Goal: Browse casually

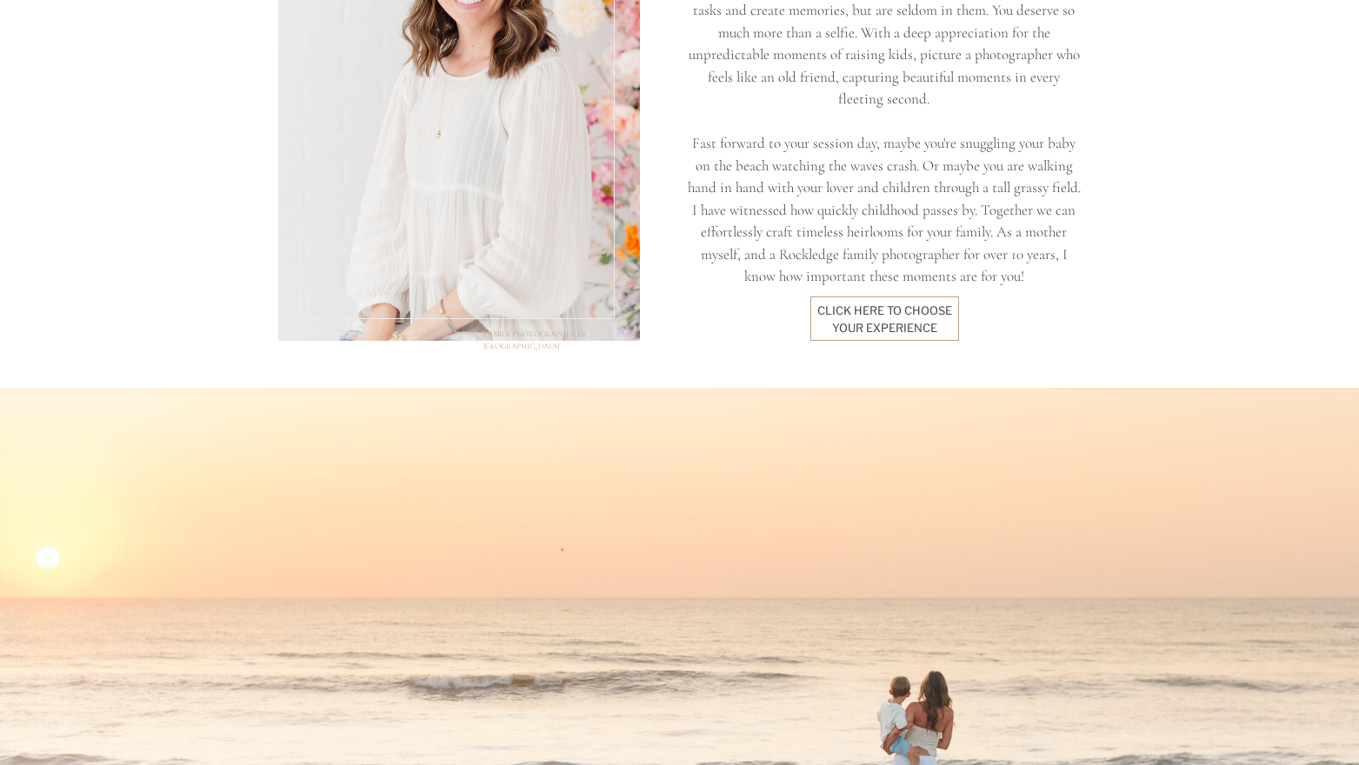
scroll to position [1605, 0]
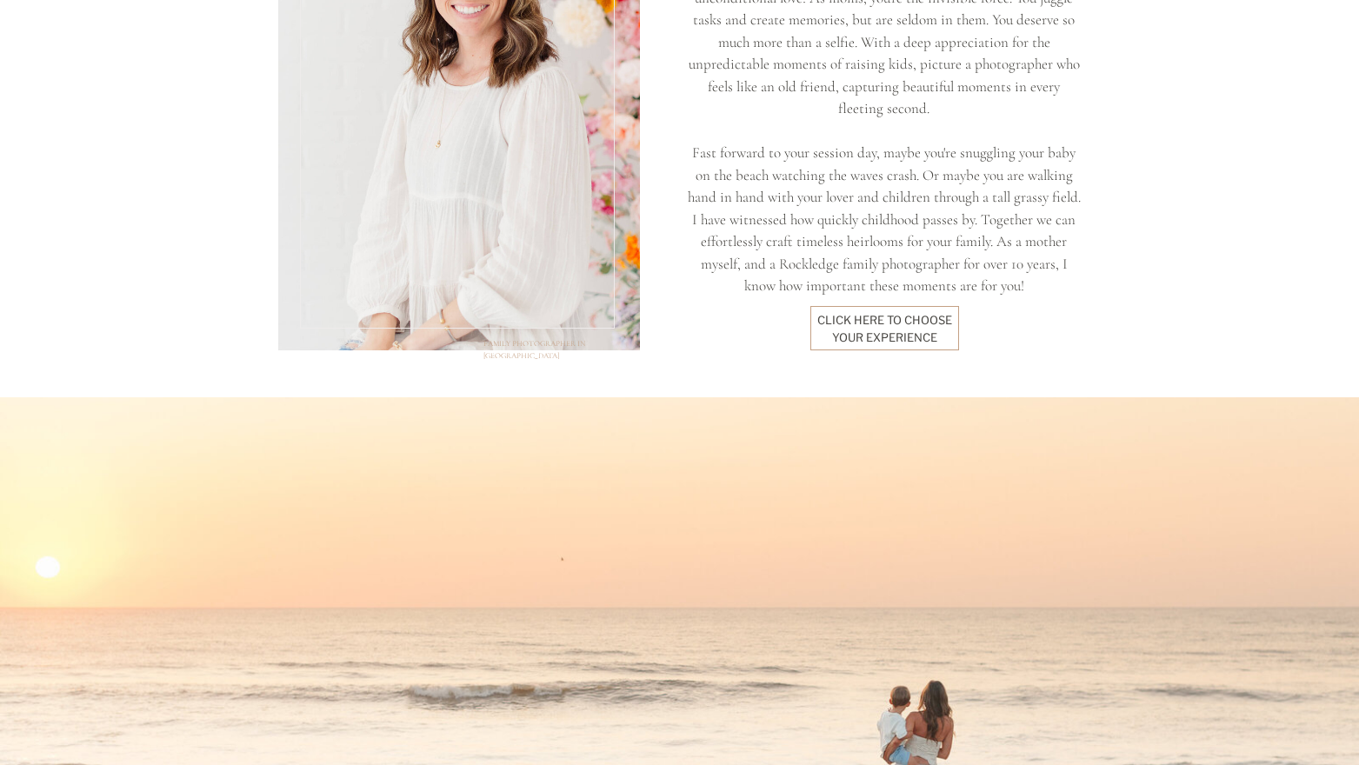
click at [895, 317] on div "click here to Choose your experience" at bounding box center [885, 328] width 136 height 32
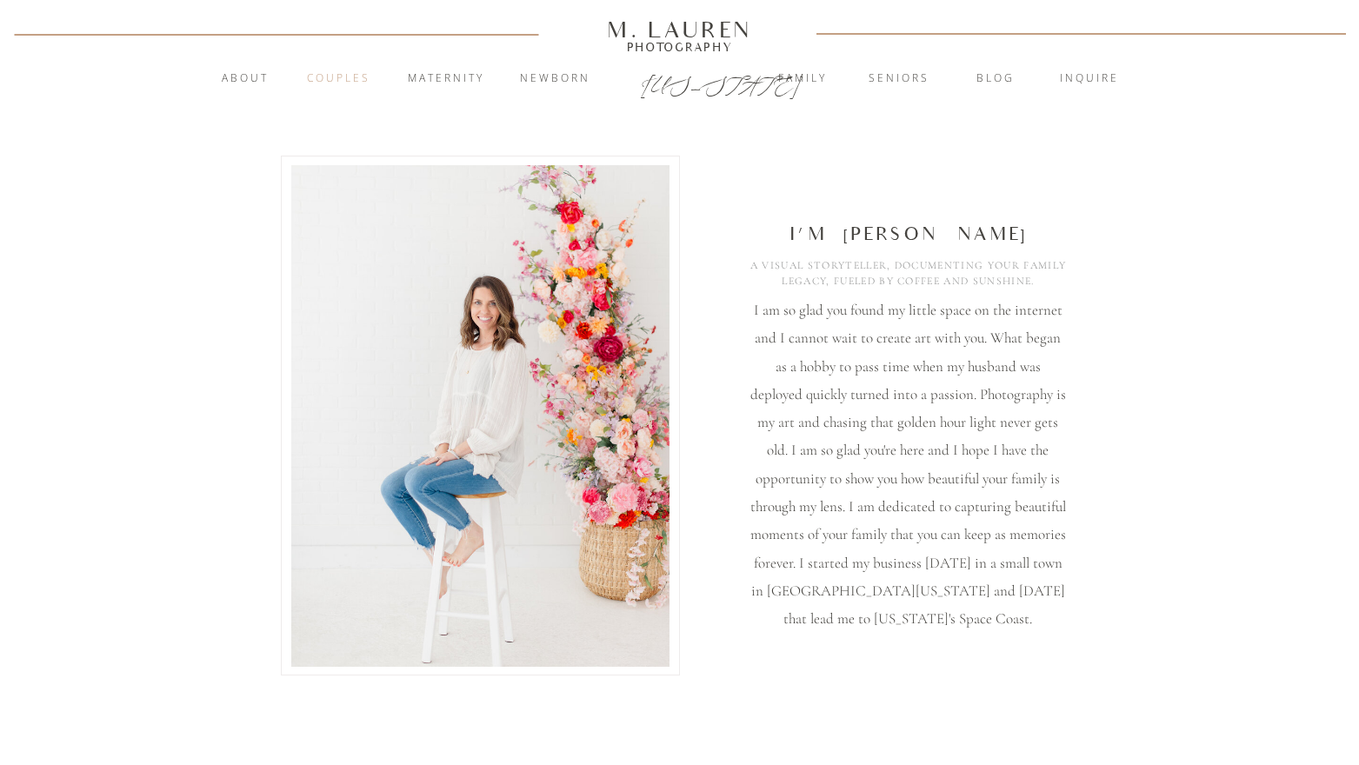
click at [345, 80] on nav "Couples" at bounding box center [339, 78] width 94 height 17
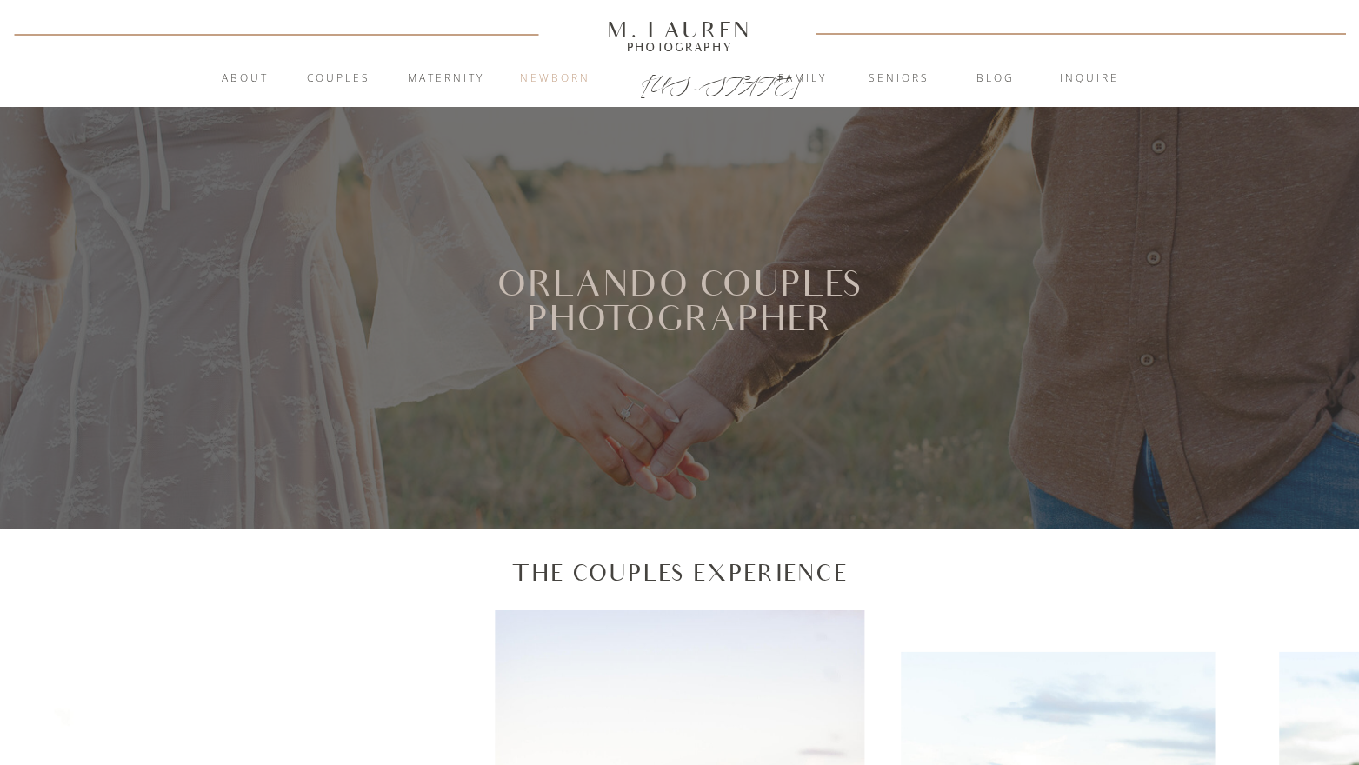
click at [575, 76] on nav "Newborn" at bounding box center [556, 78] width 94 height 17
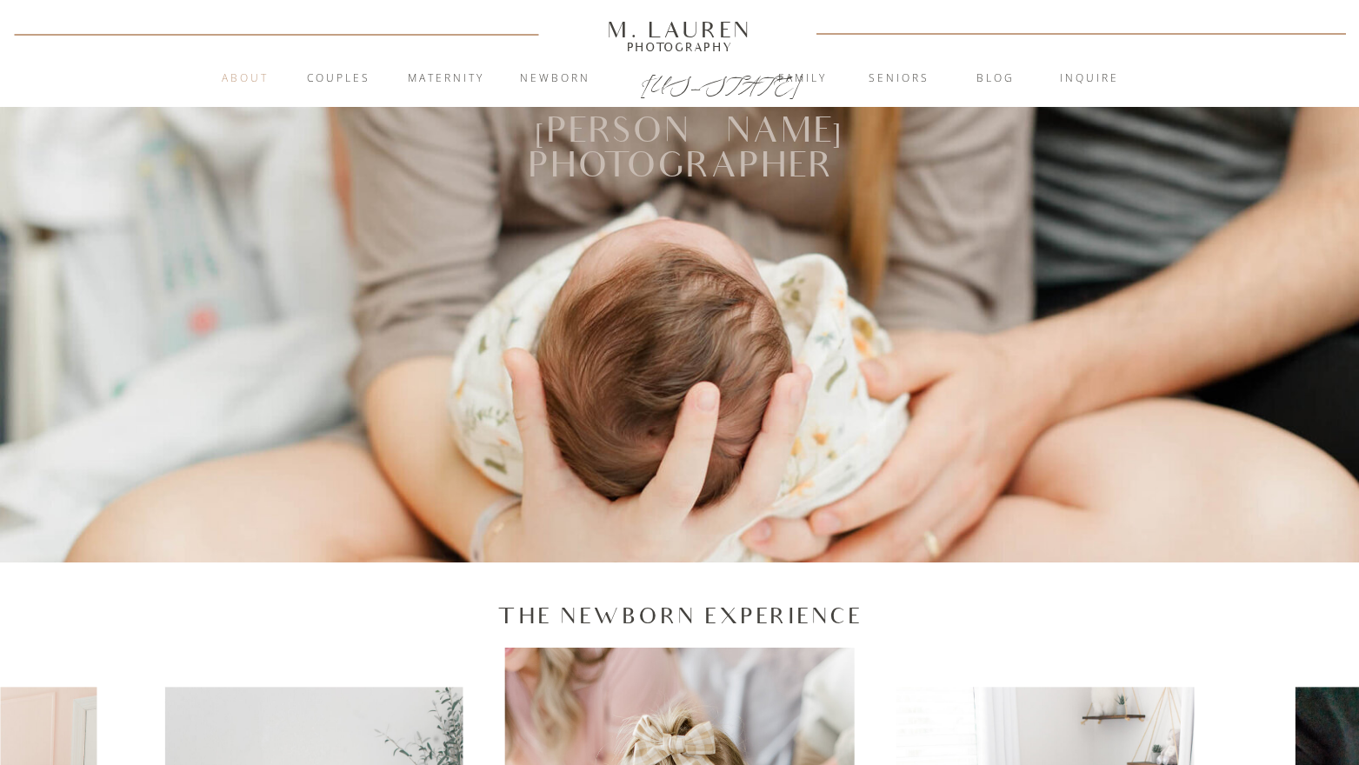
click at [254, 83] on nav "About" at bounding box center [245, 78] width 67 height 17
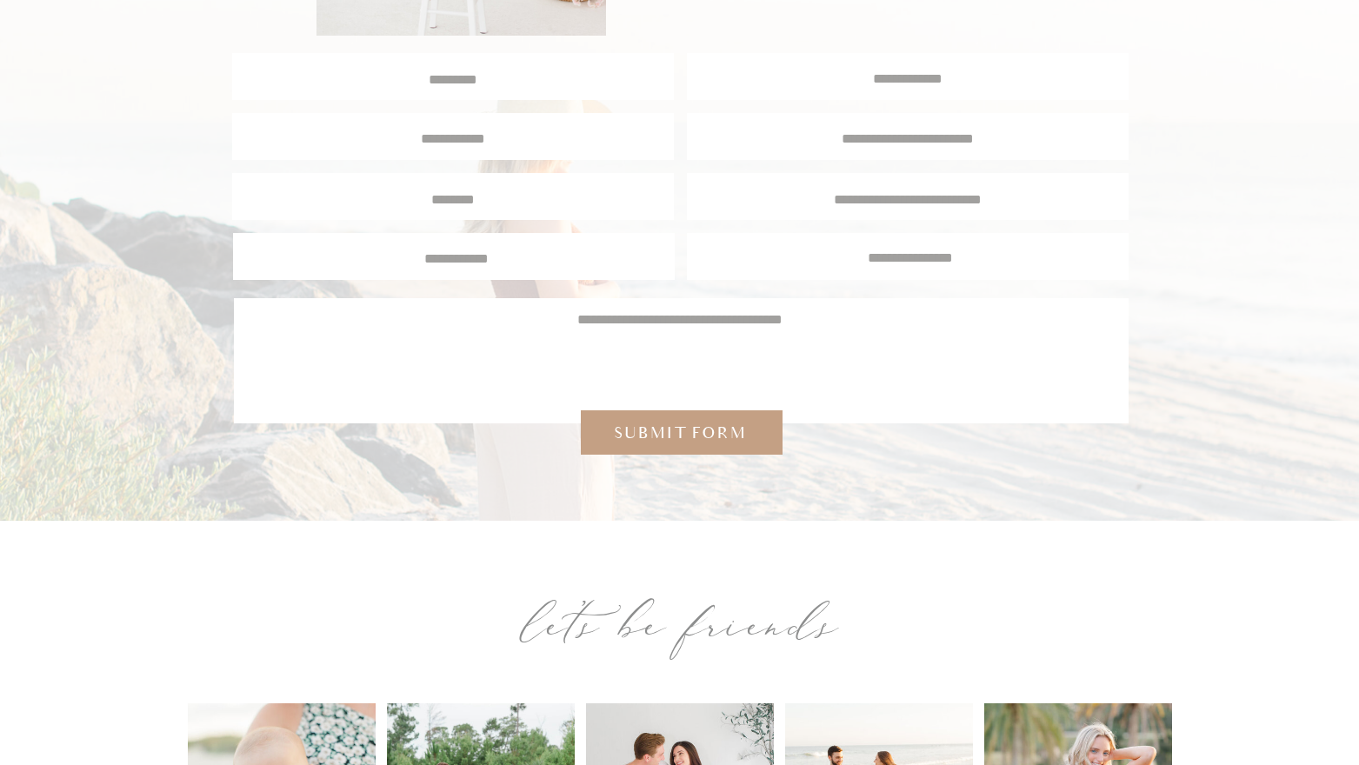
scroll to position [3482, 0]
